Goal: Information Seeking & Learning: Learn about a topic

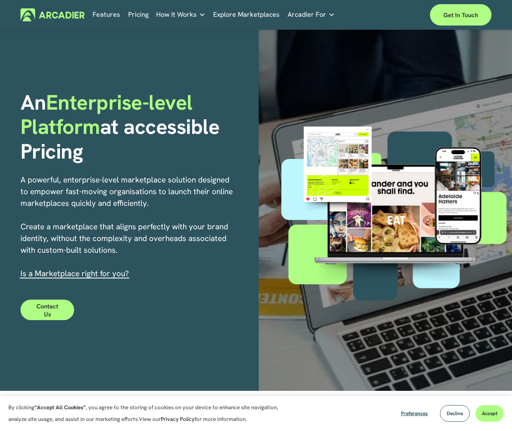
click at [143, 15] on link "Pricing" at bounding box center [138, 14] width 21 height 13
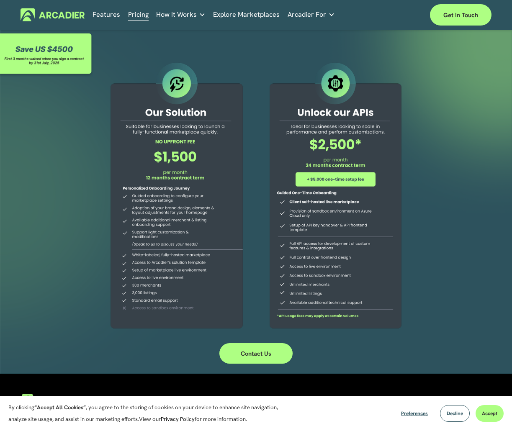
click at [34, 11] on img at bounding box center [53, 14] width 64 height 13
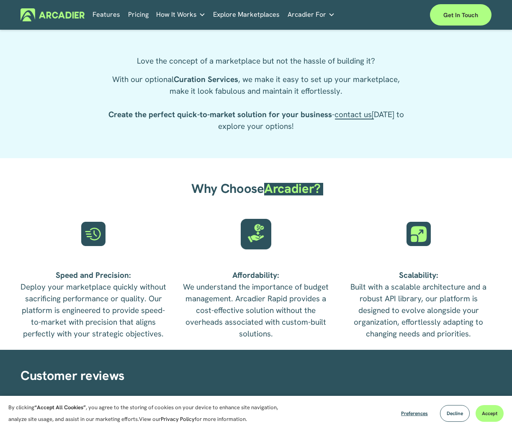
scroll to position [1776, 0]
